Goal: Communication & Community: Answer question/provide support

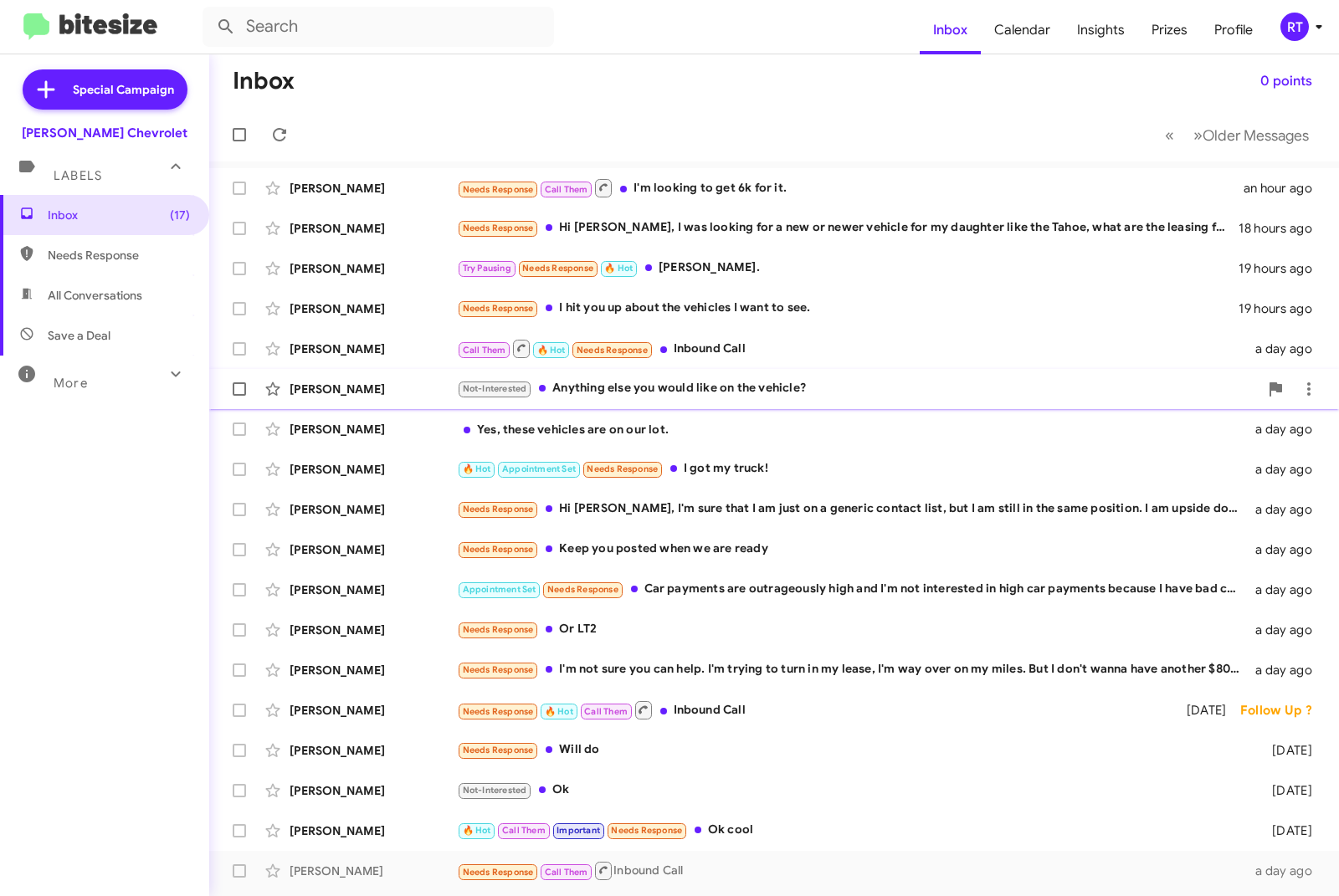
click at [334, 382] on div "[PERSON_NAME]" at bounding box center [373, 389] width 167 height 17
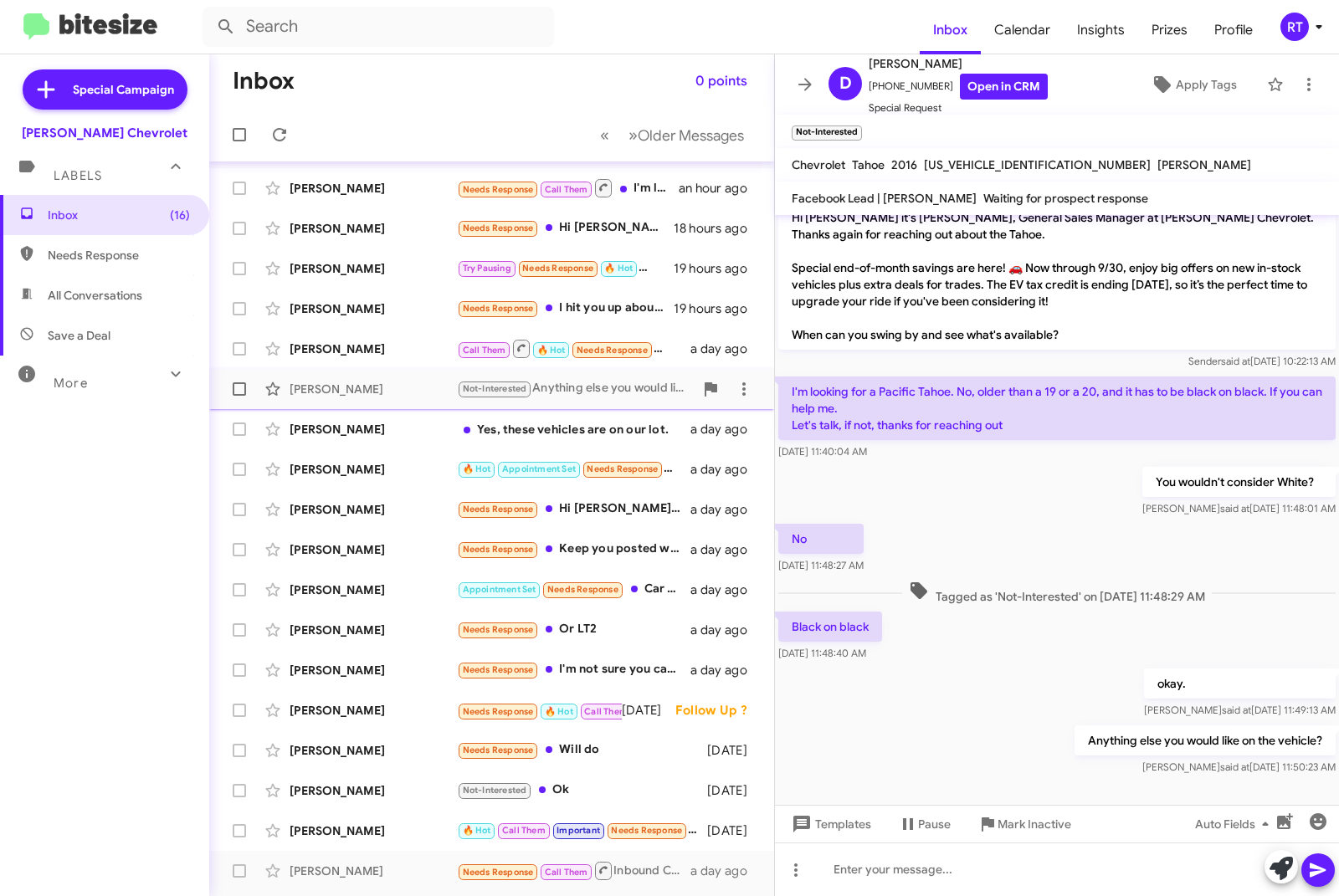
scroll to position [75, 0]
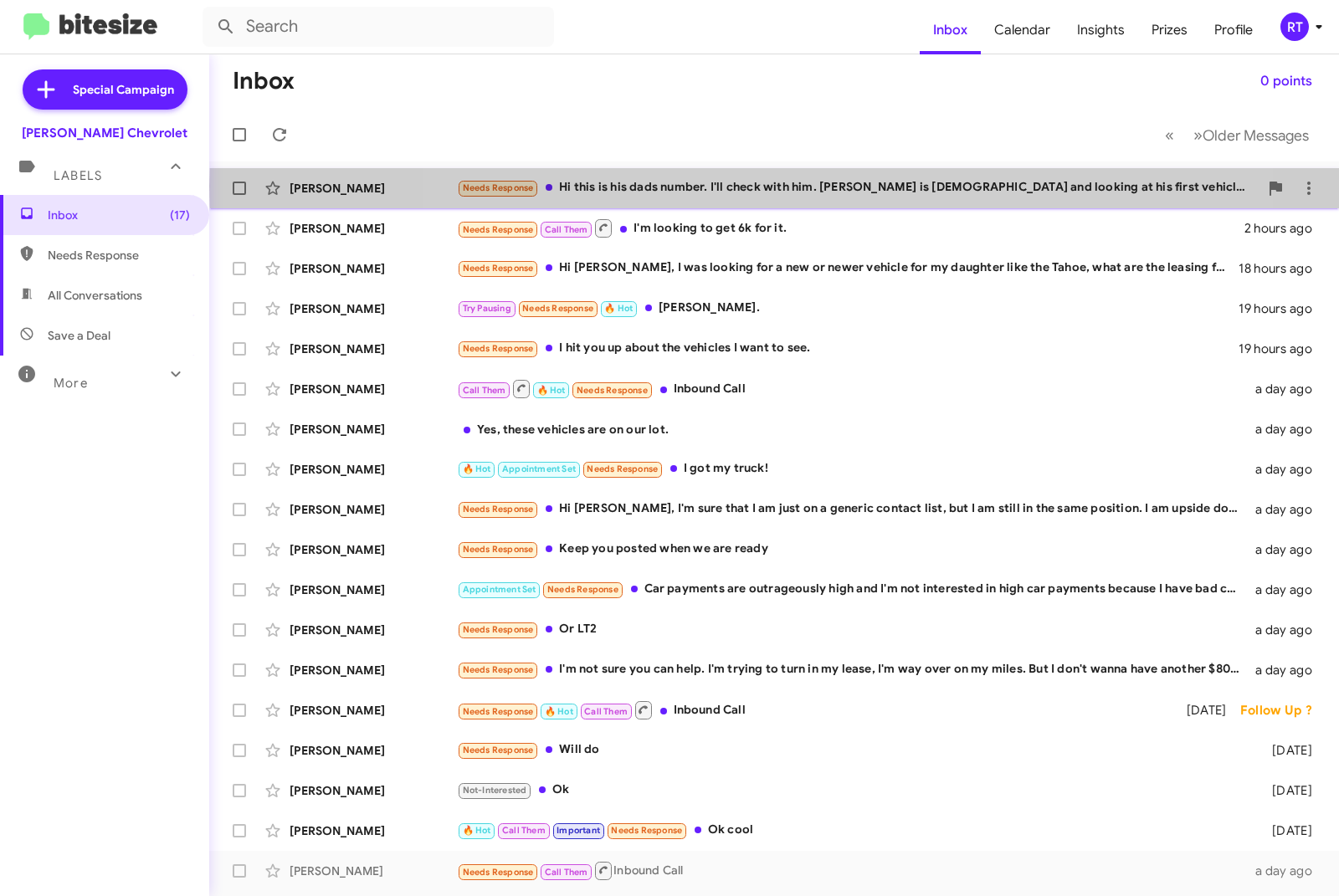
click at [810, 186] on div "Needs Response Hi this is his dads number. I'll check with him. [PERSON_NAME] i…" at bounding box center [857, 187] width 802 height 20
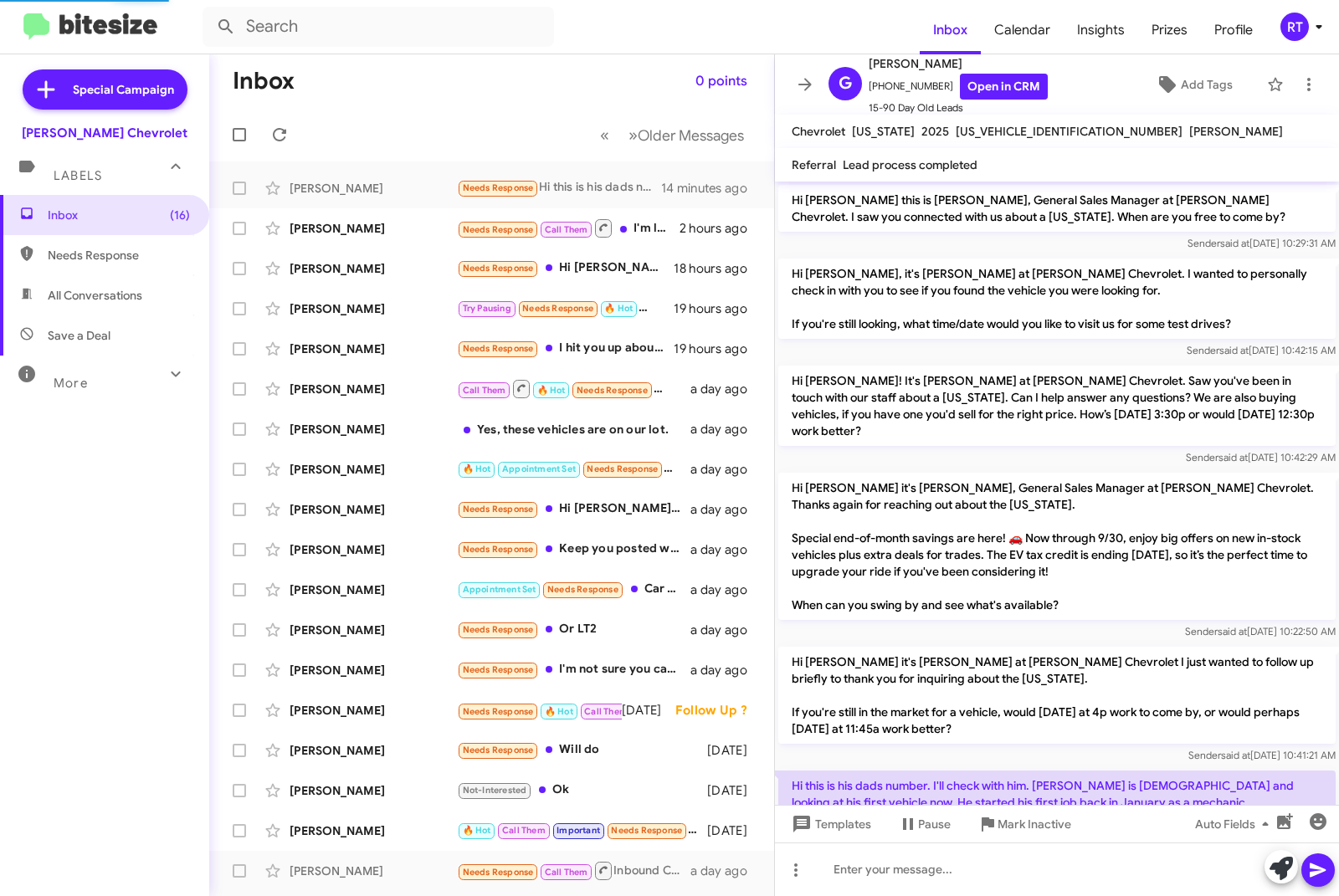
scroll to position [60, 0]
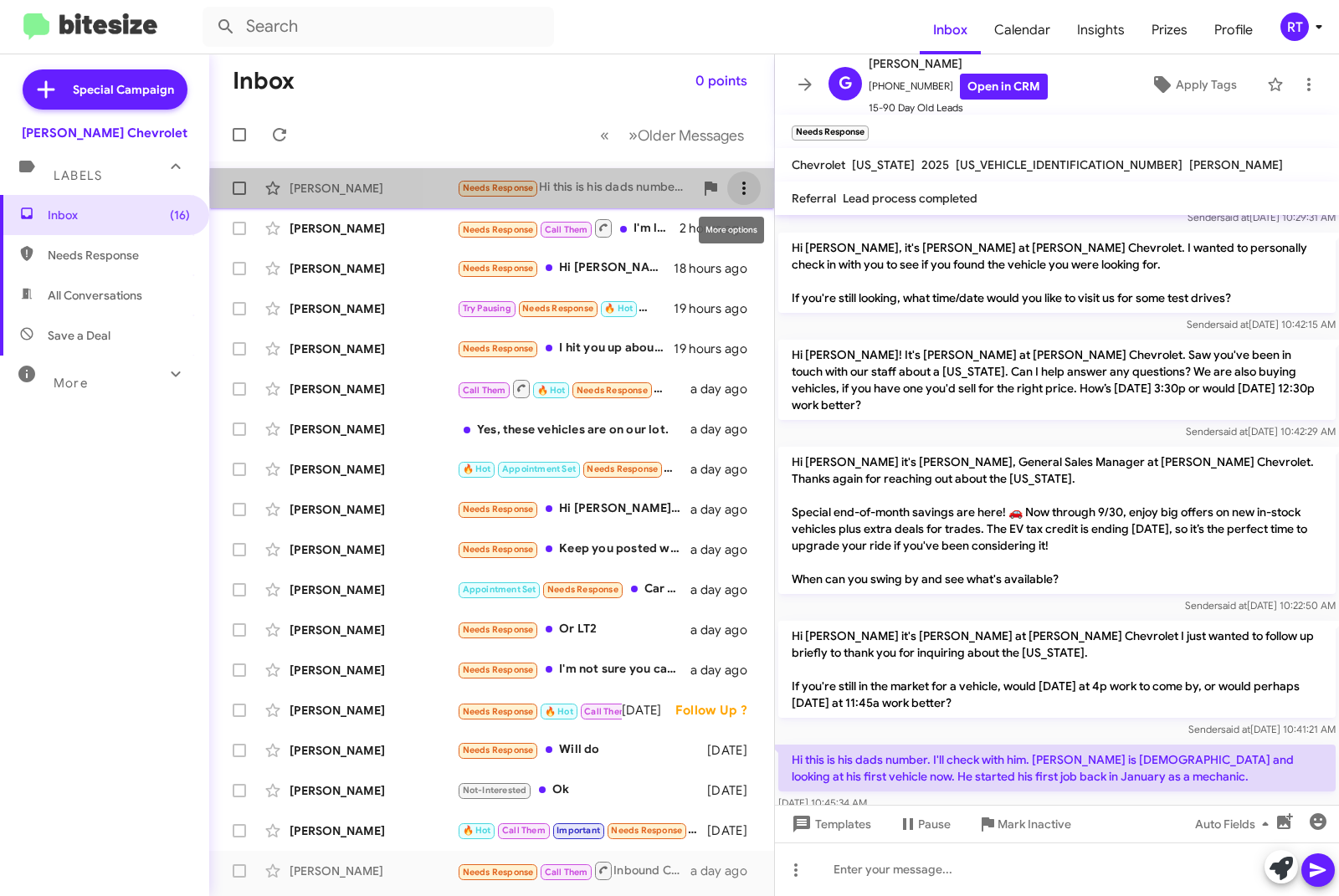
click at [735, 189] on icon at bounding box center [744, 188] width 20 height 20
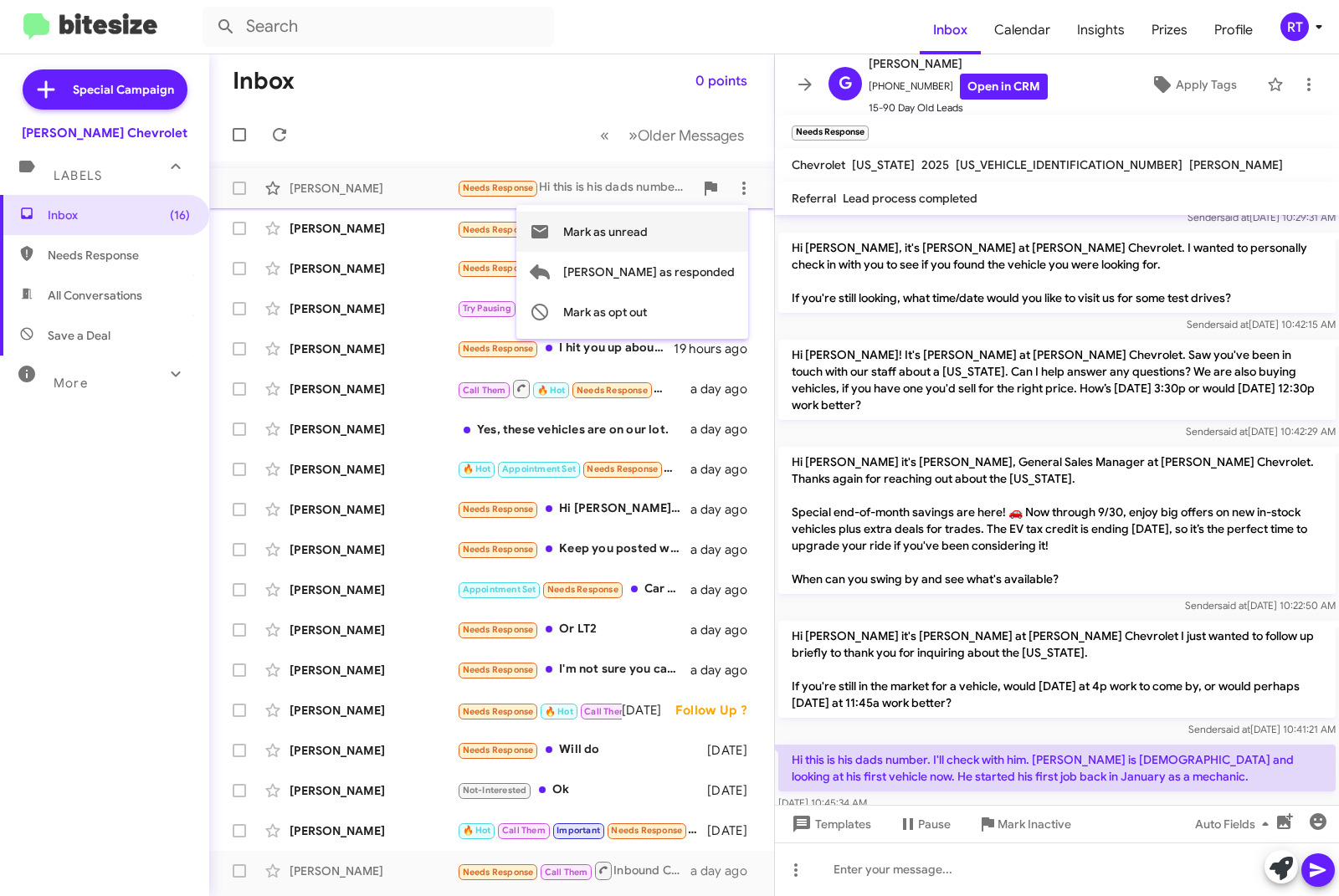
click at [647, 245] on span "Mark as unread" at bounding box center [605, 232] width 84 height 40
